Goal: Use online tool/utility: Utilize a website feature to perform a specific function

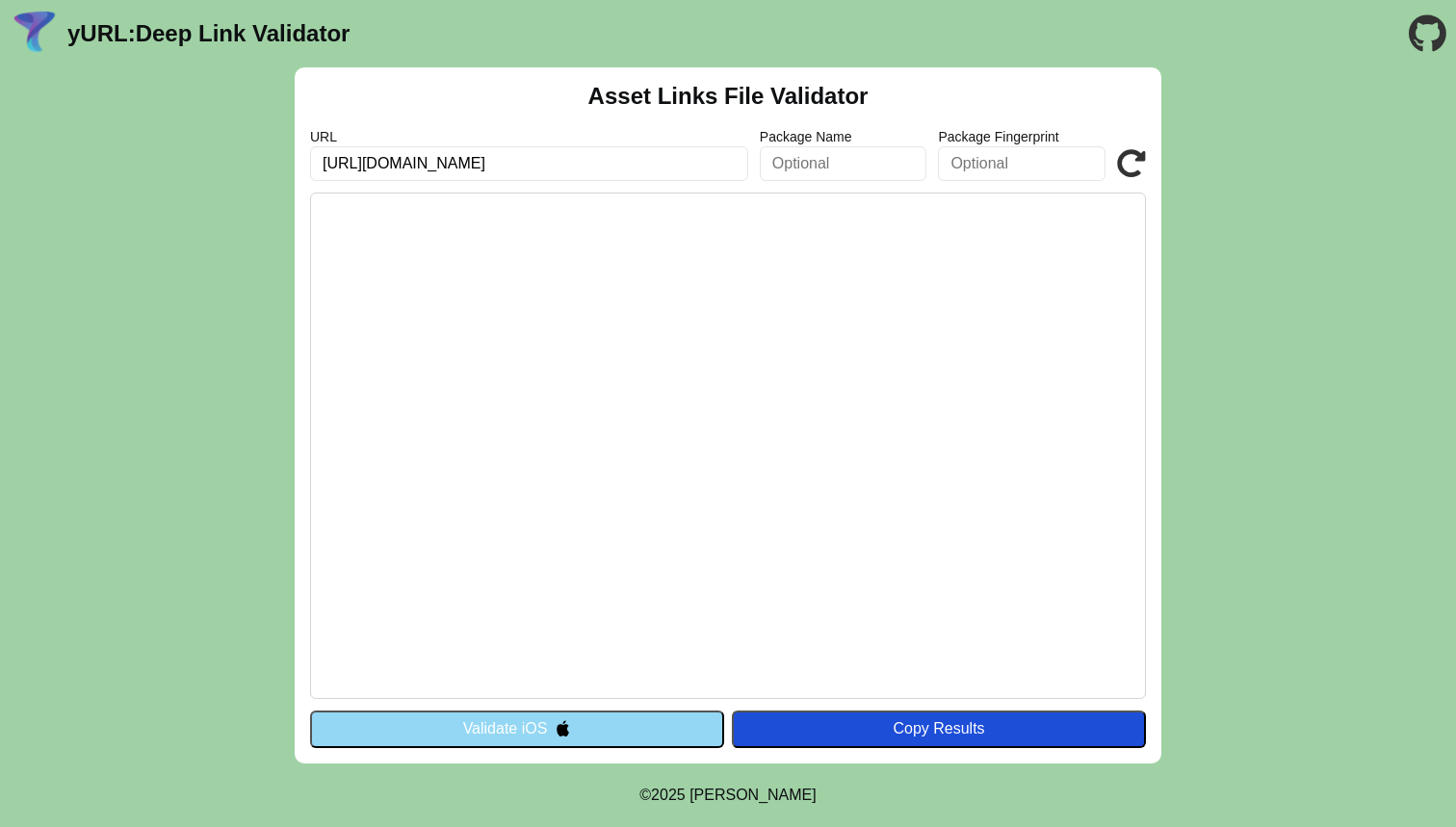
type input "[URL][DOMAIN_NAME]"
click at [1139, 163] on icon at bounding box center [1132, 164] width 29 height 29
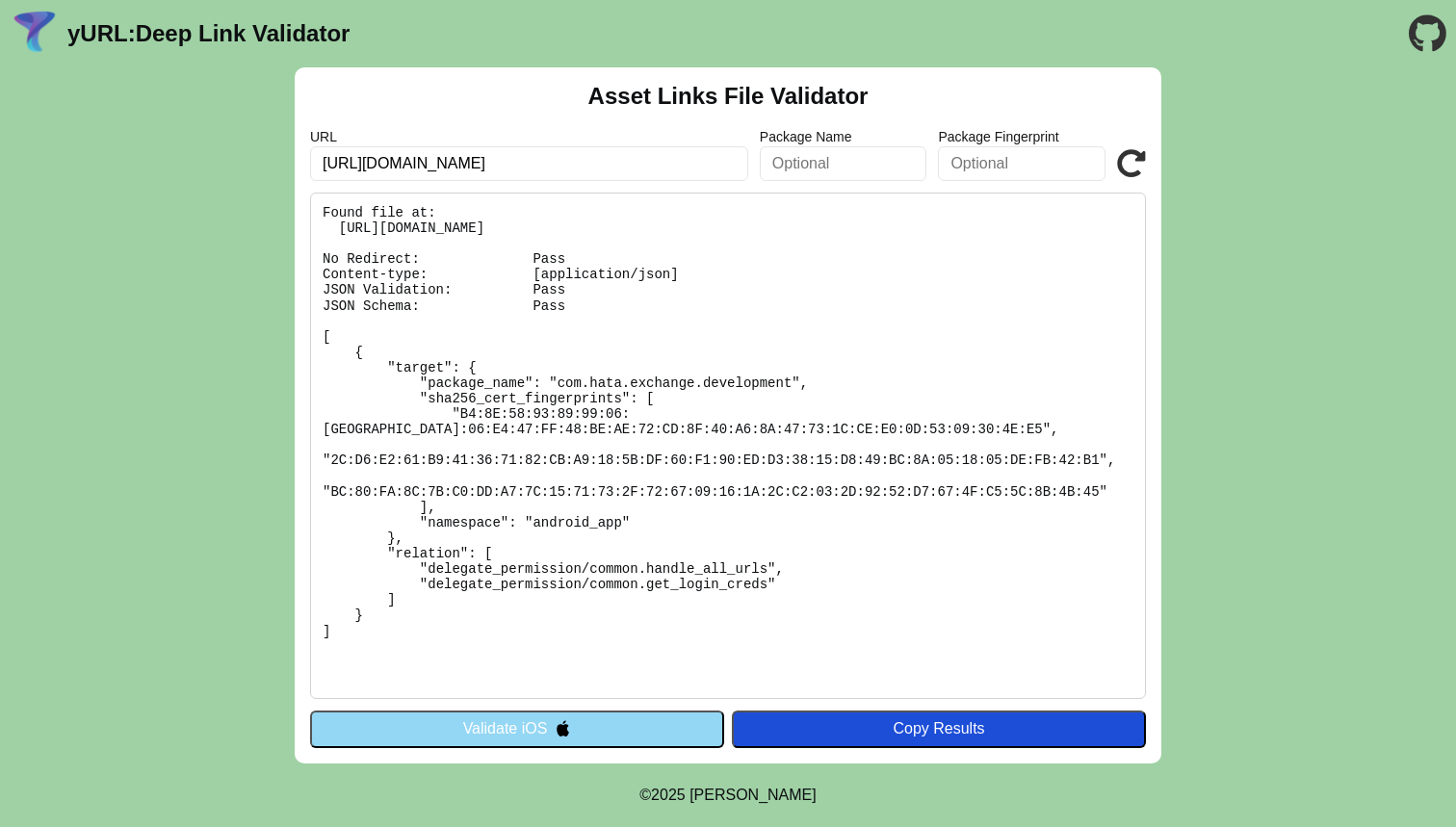
click at [542, 725] on button "Validate iOS" at bounding box center [517, 729] width 414 height 37
